Goal: Information Seeking & Learning: Learn about a topic

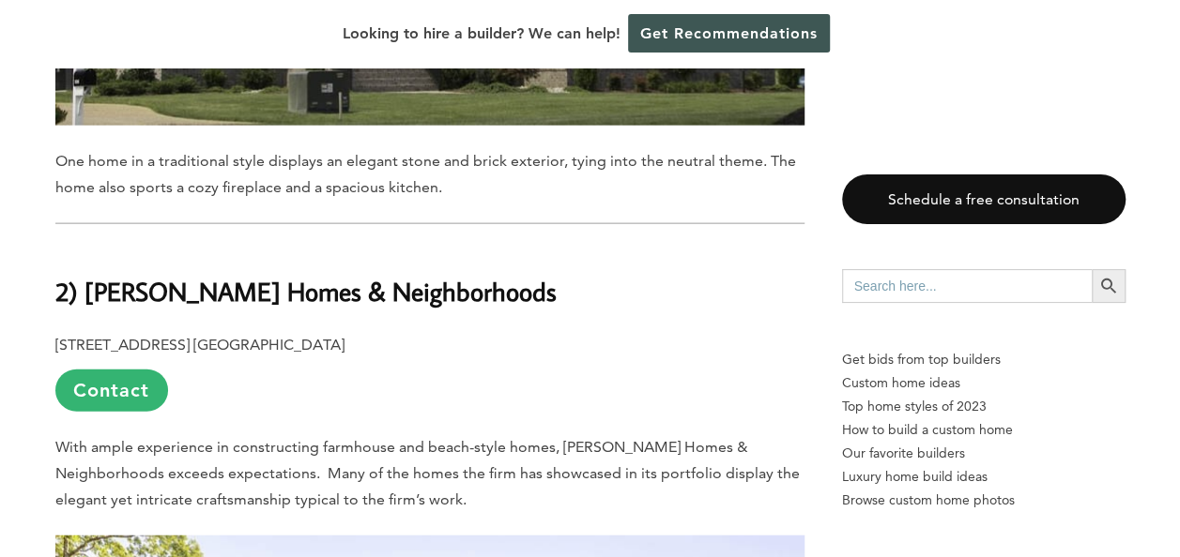
scroll to position [9197, 0]
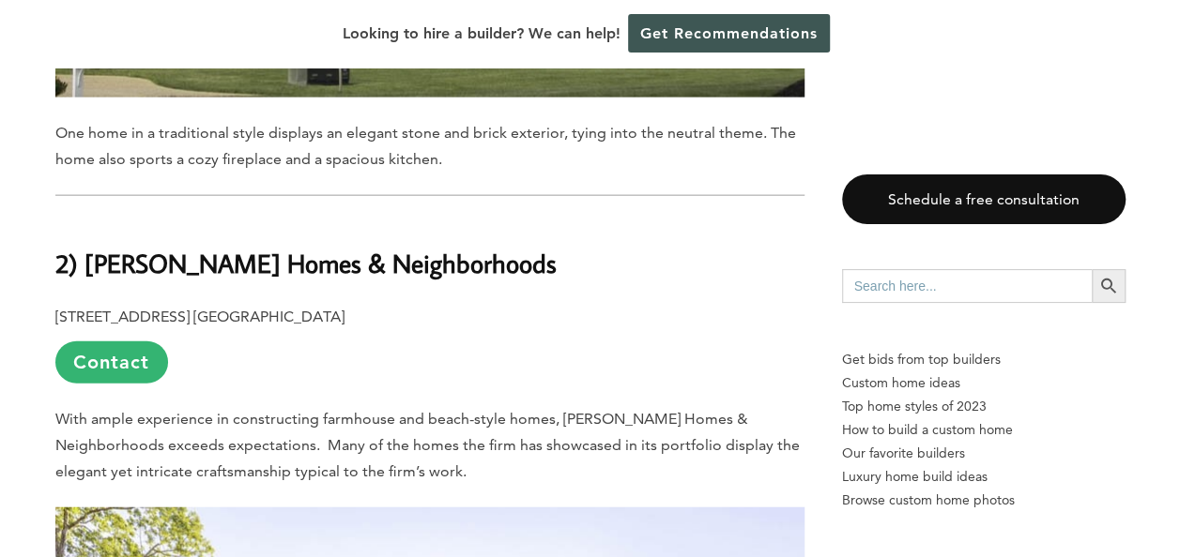
scroll to position [9103, 0]
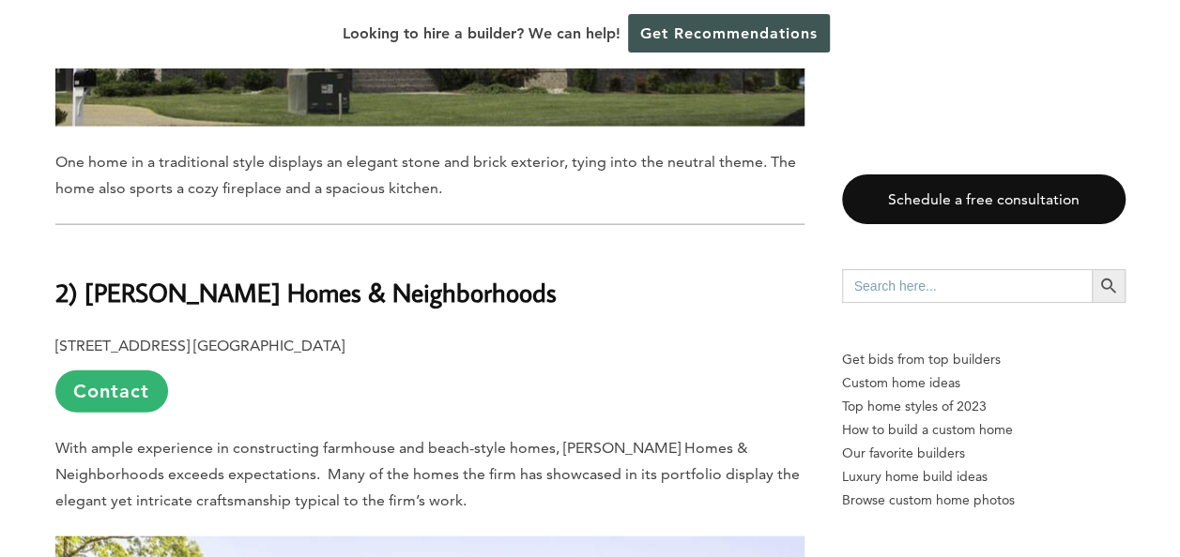
drag, startPoint x: 510, startPoint y: 168, endPoint x: 89, endPoint y: 167, distance: 420.4
click at [89, 248] on h2 "2) Stephen Alexander Homes & Neighborhoods" at bounding box center [429, 280] width 749 height 65
copy b "Stephen Alexander Homes & Neighborhoods"
click at [570, 333] on p "820 Greenbrier Cir. Suite #3, Chesapeake, VA 23320 Contact" at bounding box center [429, 373] width 749 height 80
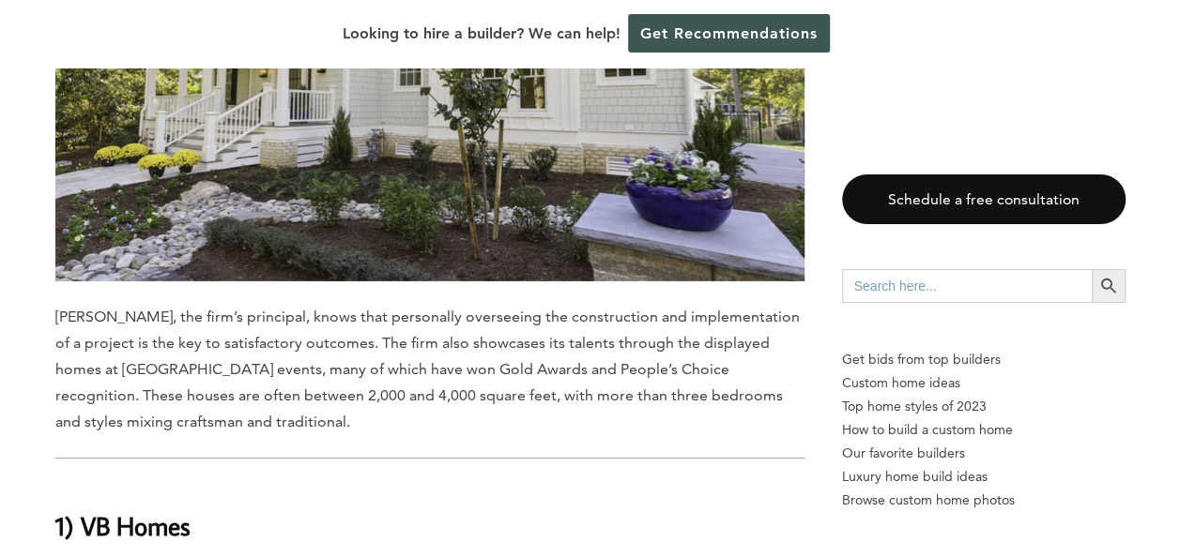
scroll to position [9853, 0]
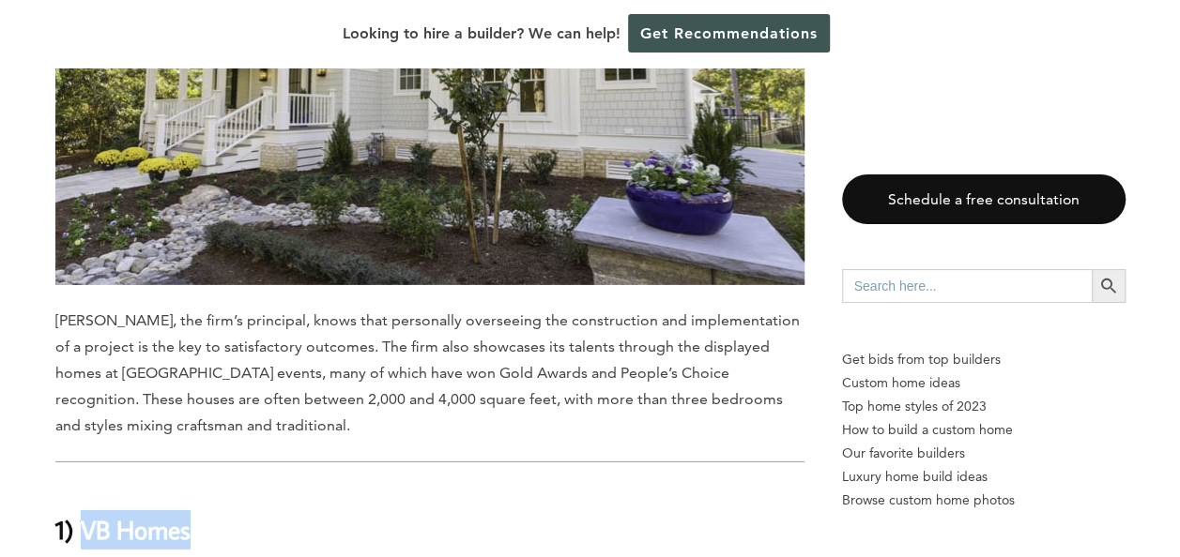
drag, startPoint x: 205, startPoint y: 400, endPoint x: 81, endPoint y: 401, distance: 123.9
click at [81, 485] on h2 "1) VB Homes" at bounding box center [429, 517] width 749 height 65
copy b "VB Homes"
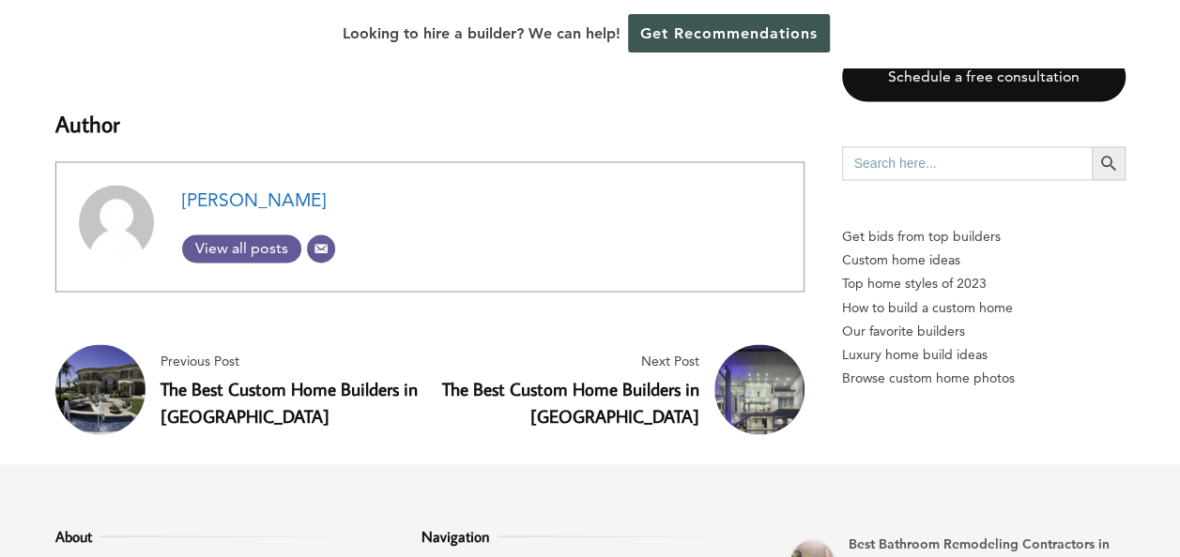
scroll to position [12106, 0]
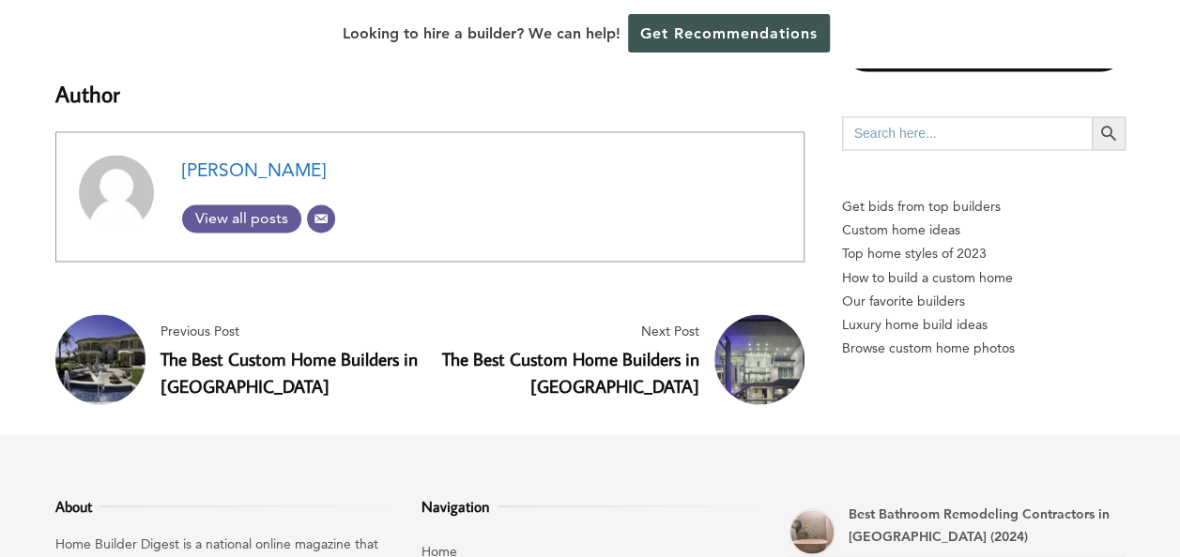
click at [204, 346] on link "The Best Custom Home Builders in [GEOGRAPHIC_DATA]" at bounding box center [288, 371] width 257 height 51
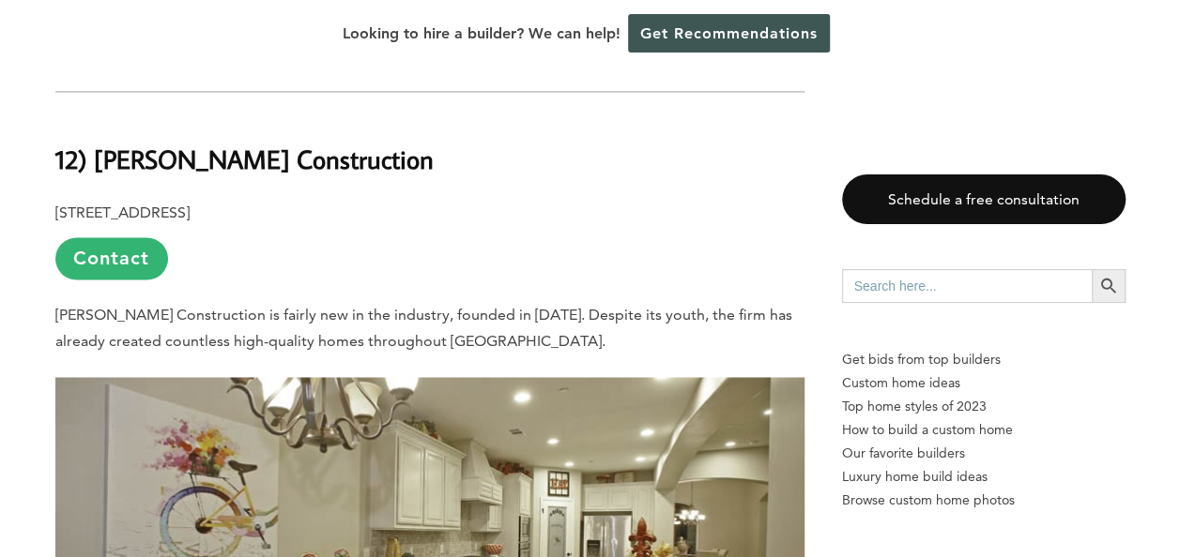
scroll to position [1314, 0]
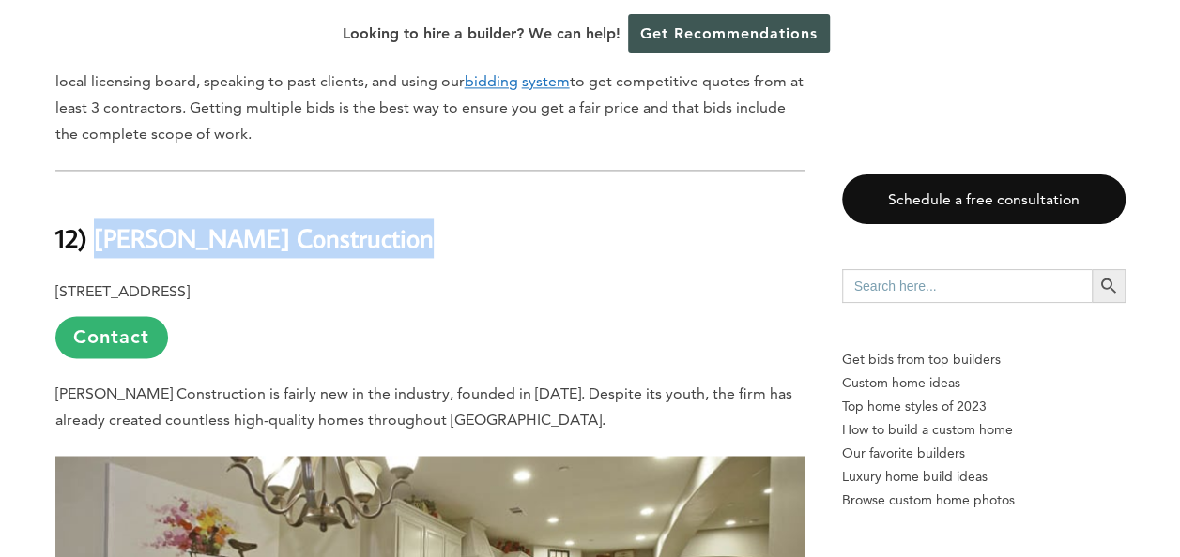
drag, startPoint x: 406, startPoint y: 247, endPoint x: 90, endPoint y: 233, distance: 316.6
click at [90, 233] on h2 "12) [PERSON_NAME] Construction" at bounding box center [429, 225] width 749 height 65
copy b "[PERSON_NAME] Construction"
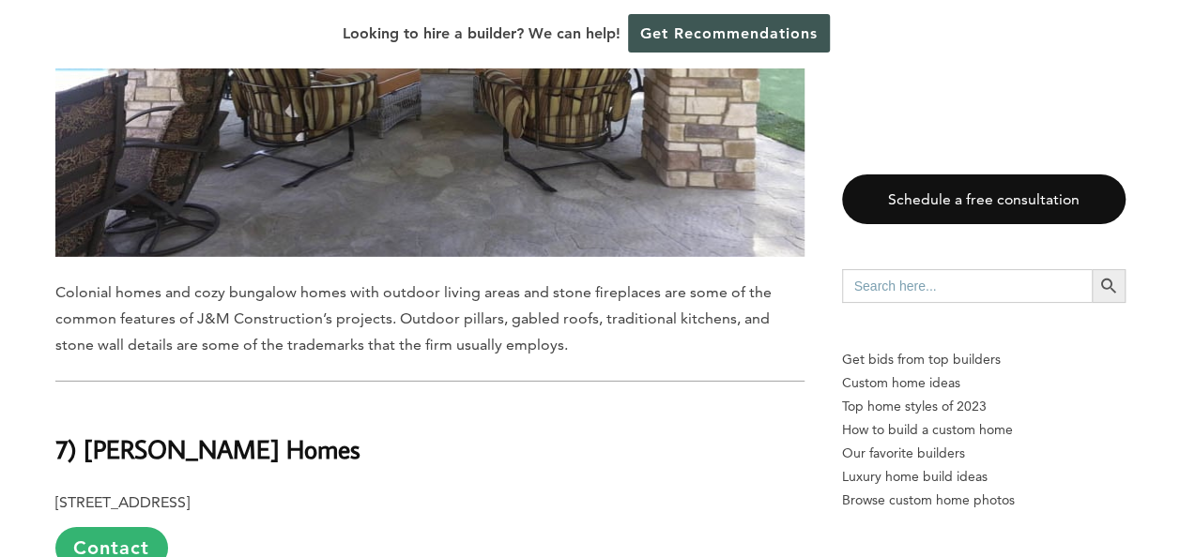
scroll to position [6287, 0]
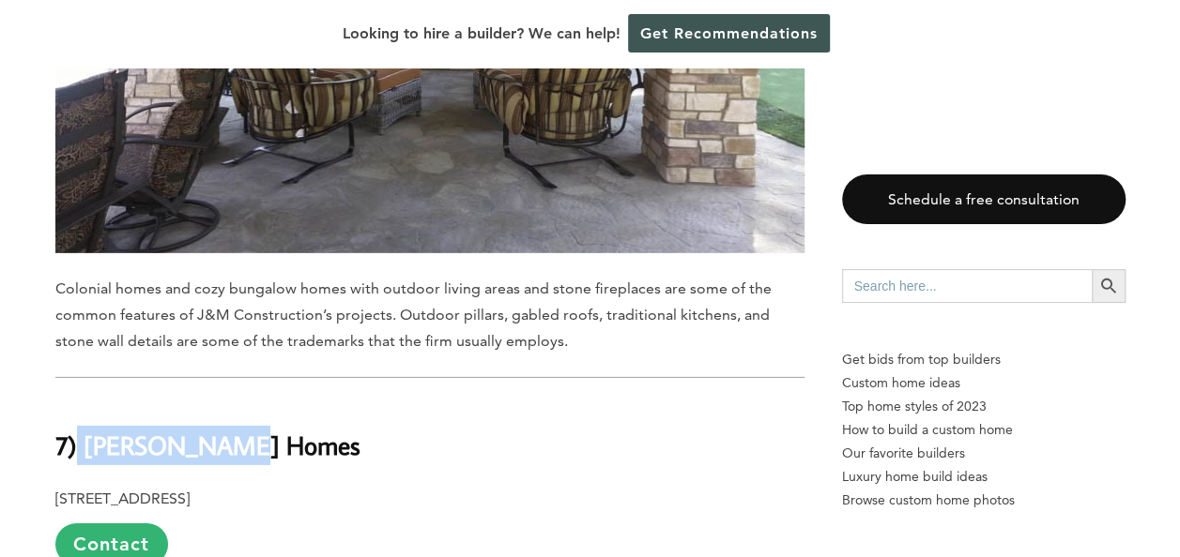
drag, startPoint x: 221, startPoint y: 345, endPoint x: 81, endPoint y: 345, distance: 140.8
click at [81, 401] on h2 "7) [PERSON_NAME] Homes" at bounding box center [429, 433] width 749 height 65
click at [85, 429] on b "7) [PERSON_NAME] Homes" at bounding box center [207, 445] width 305 height 33
copy b "[PERSON_NAME] Homes"
